Goal: Find specific page/section: Find specific page/section

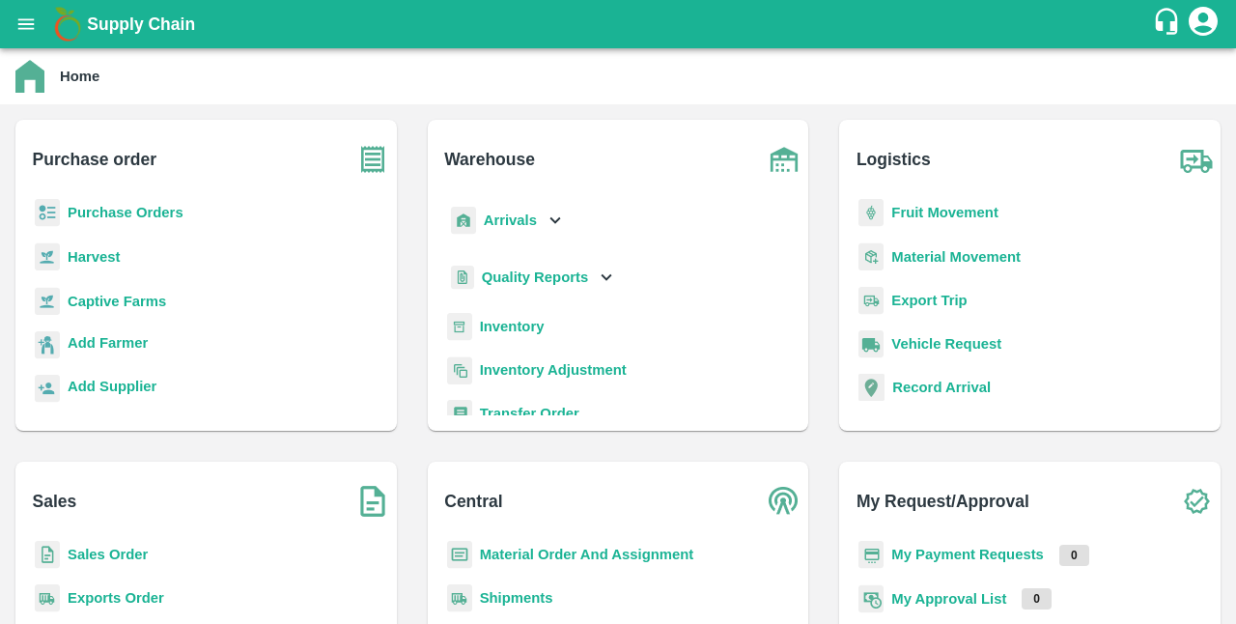
click at [116, 309] on b "Captive Farms" at bounding box center [117, 301] width 98 height 15
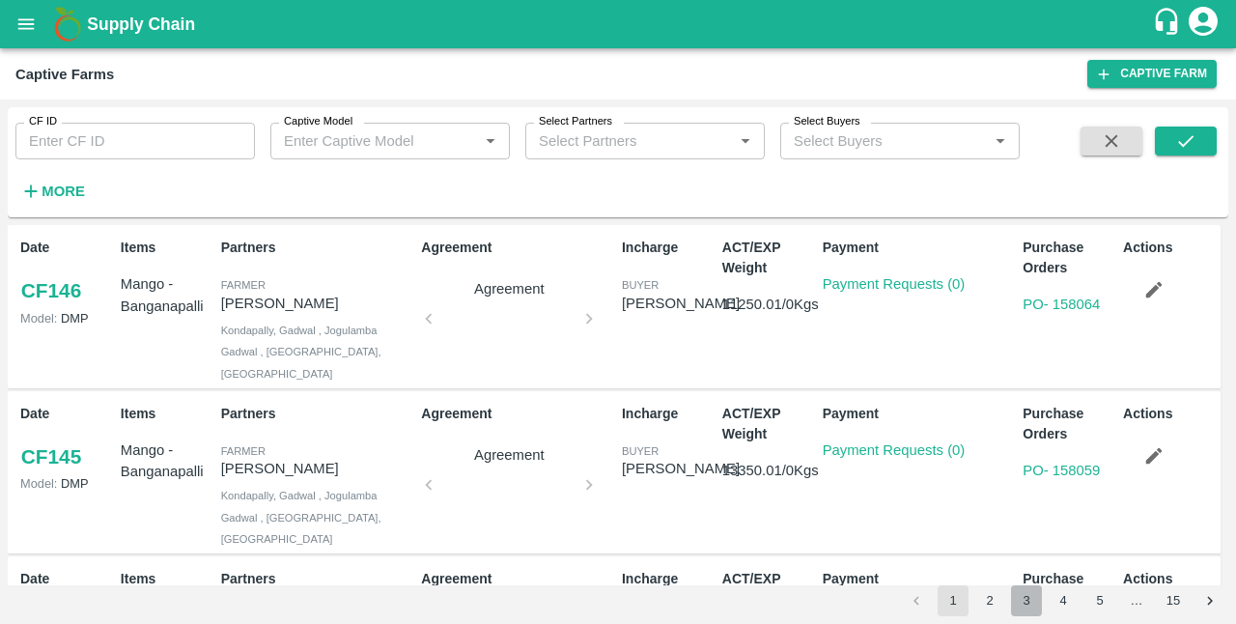
click at [1032, 602] on button "3" at bounding box center [1026, 600] width 31 height 31
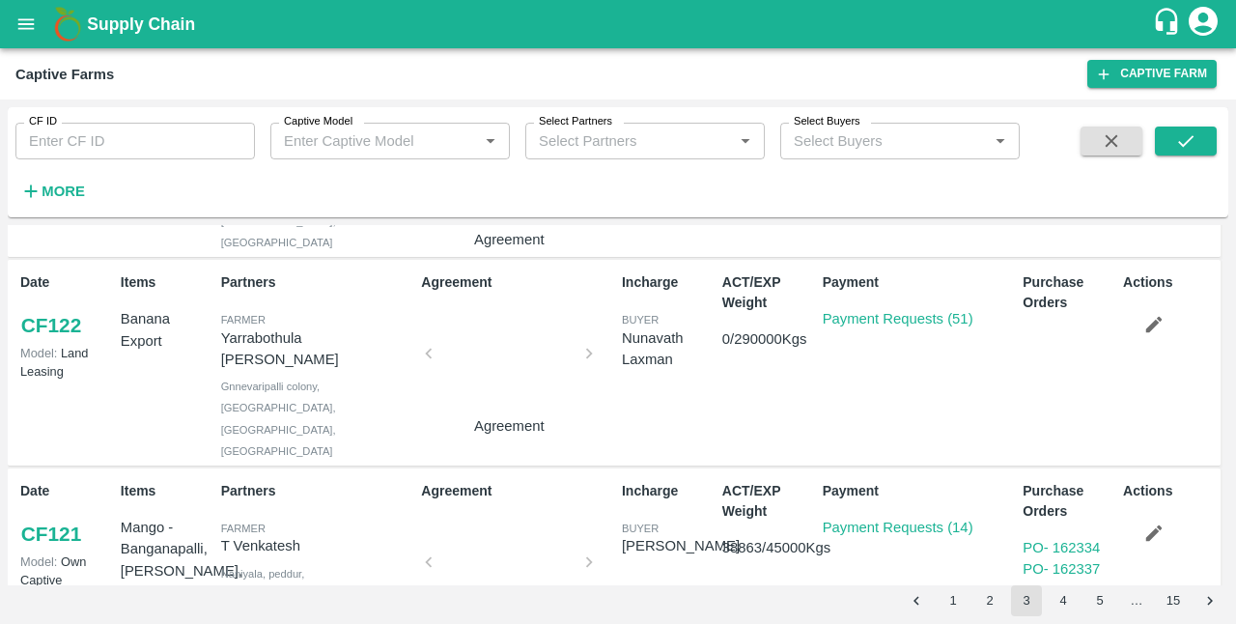
scroll to position [713, 0]
click at [902, 317] on link "Payment Requests (51)" at bounding box center [898, 319] width 151 height 15
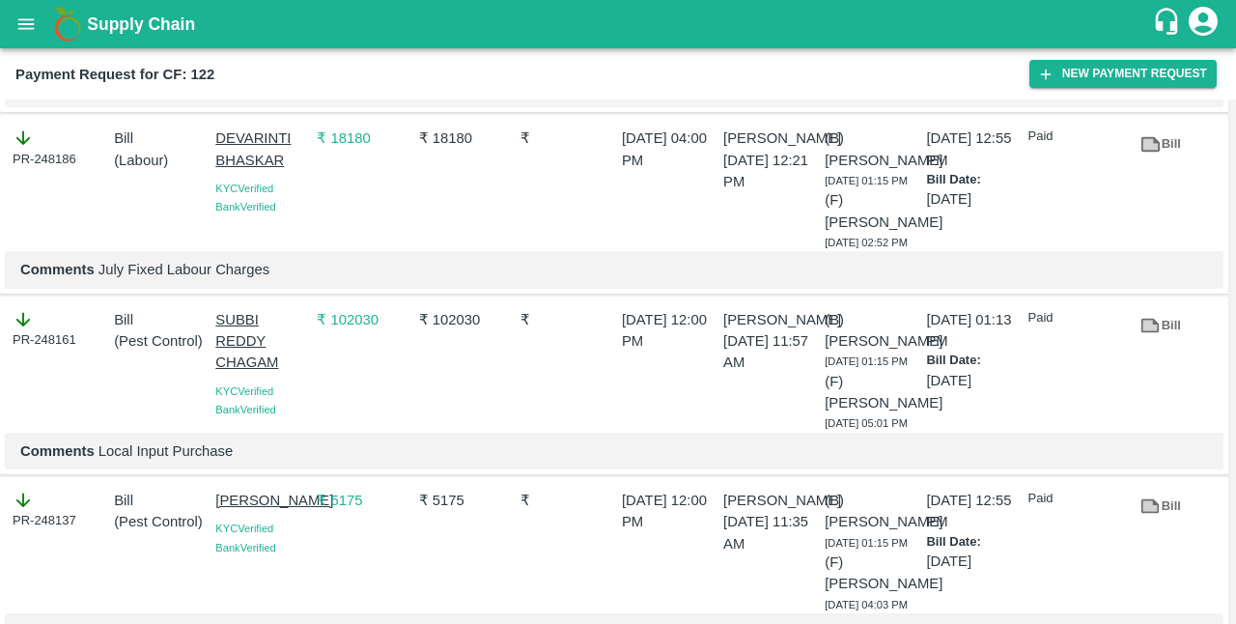
scroll to position [3613, 0]
click at [1165, 328] on link "Bill" at bounding box center [1161, 325] width 62 height 34
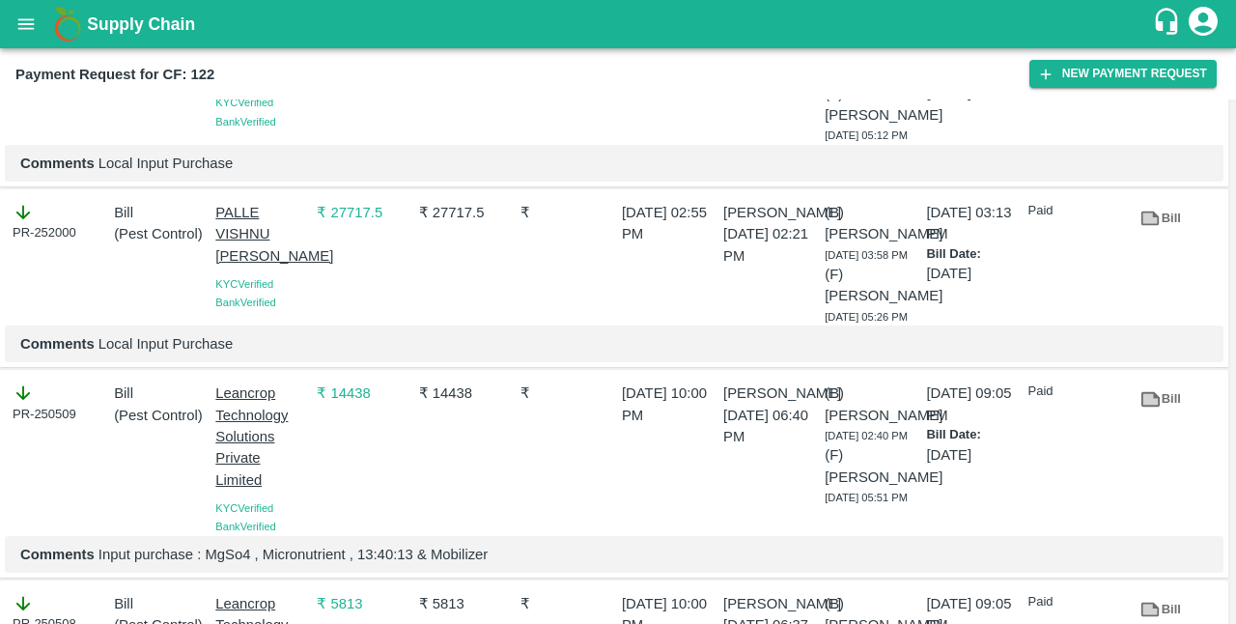
scroll to position [2337, 0]
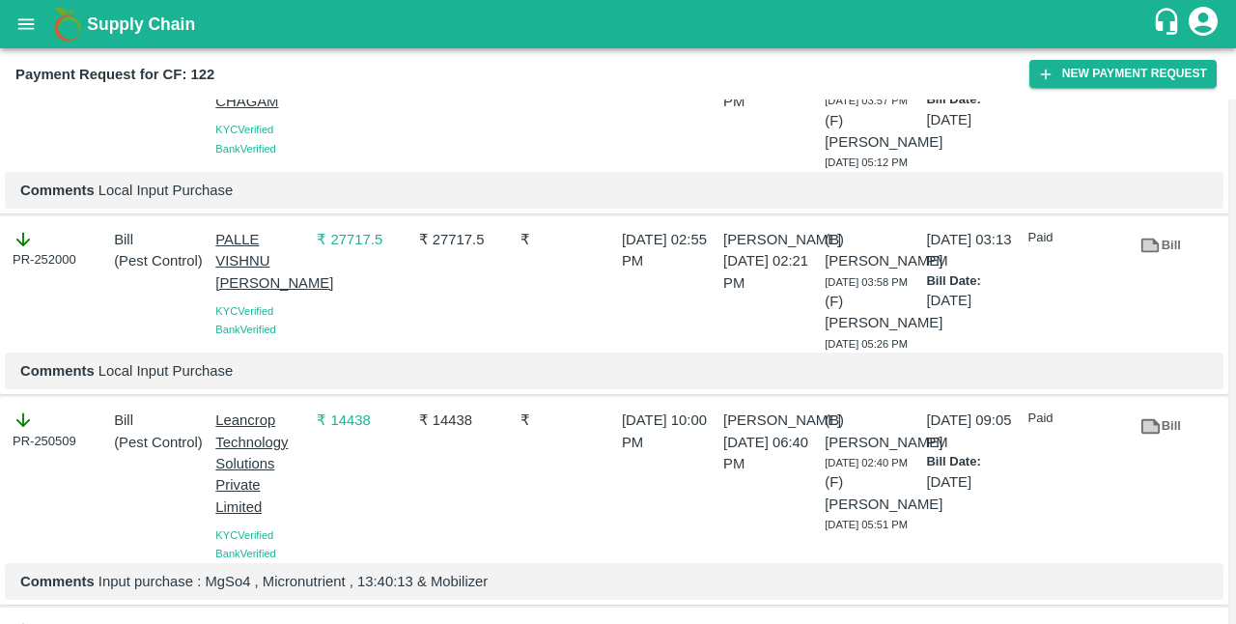
click at [1148, 251] on icon at bounding box center [1150, 245] width 14 height 11
